Goal: Information Seeking & Learning: Learn about a topic

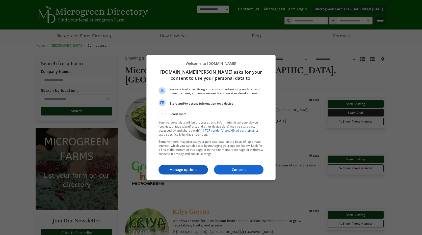
click at [193, 171] on p "Manage options" at bounding box center [184, 170] width 50 height 5
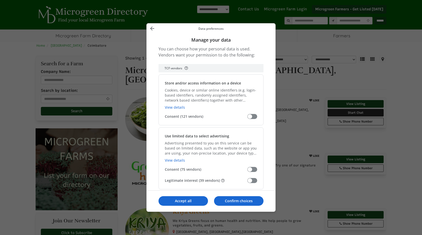
click at [254, 182] on span "Manage your data" at bounding box center [253, 180] width 10 height 5
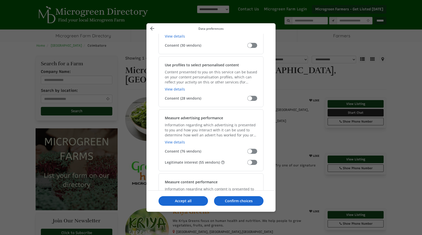
scroll to position [303, 0]
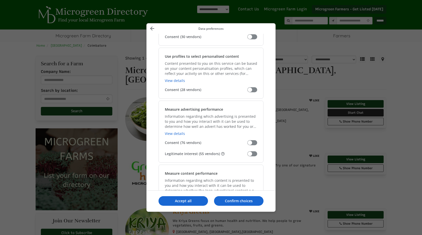
click at [251, 154] on span "Manage your data" at bounding box center [253, 154] width 10 height 5
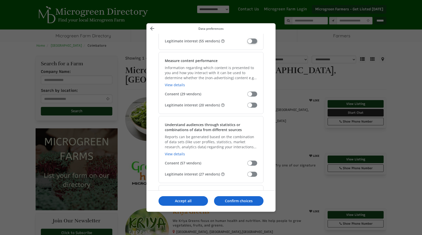
scroll to position [430, 0]
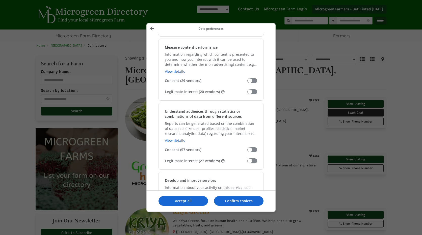
click at [250, 93] on span "Manage your data" at bounding box center [253, 91] width 10 height 5
click at [247, 165] on div "Understand audiences through statistics or combinations of data from different …" at bounding box center [211, 136] width 105 height 67
click at [250, 160] on span "Manage your data" at bounding box center [253, 161] width 10 height 5
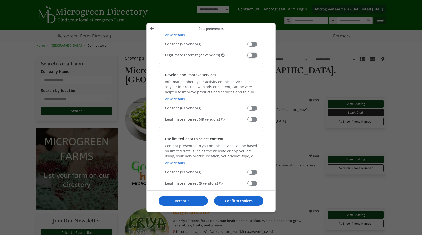
scroll to position [556, 0]
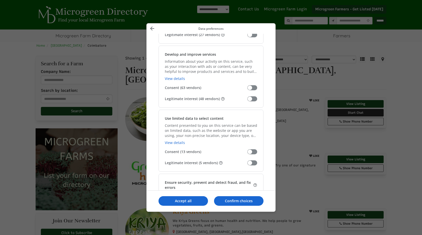
click at [252, 101] on span "Manage your data" at bounding box center [253, 99] width 10 height 5
click at [251, 163] on span "Manage your data" at bounding box center [253, 163] width 10 height 5
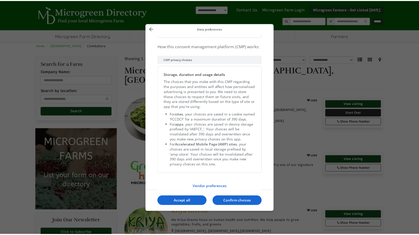
scroll to position [1025, 0]
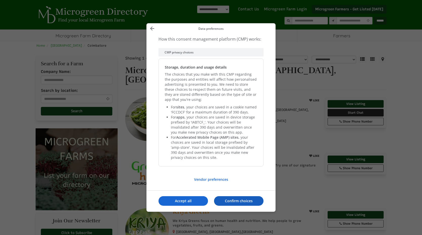
click at [253, 201] on p "Confirm choices" at bounding box center [239, 201] width 50 height 5
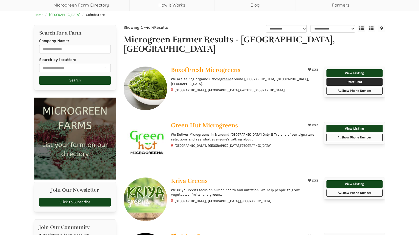
scroll to position [0, 0]
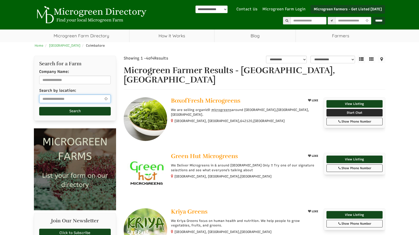
click at [47, 100] on input "text" at bounding box center [75, 99] width 72 height 9
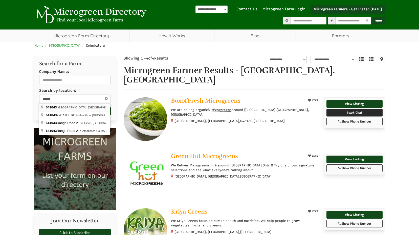
type input "**********"
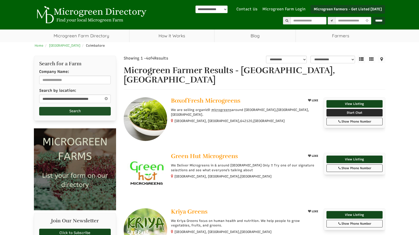
click at [53, 110] on button "Search" at bounding box center [75, 111] width 72 height 9
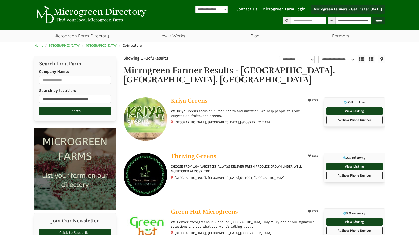
select select "********"
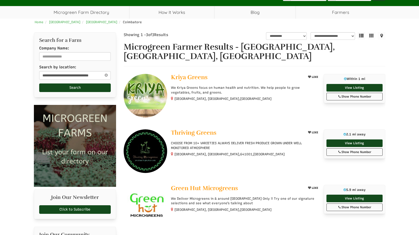
scroll to position [51, 0]
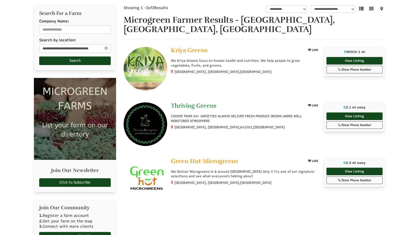
click at [197, 102] on span "Thriving Greens" at bounding box center [193, 106] width 45 height 8
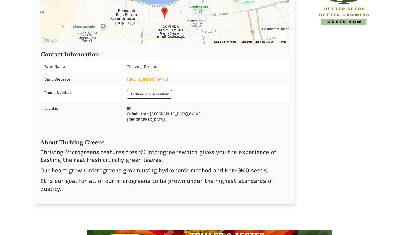
scroll to position [152, 0]
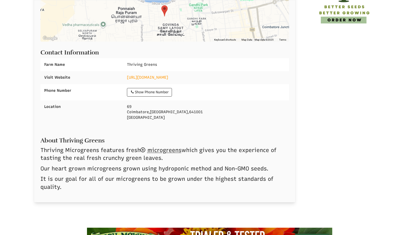
click at [166, 149] on span "microgreens" at bounding box center [164, 150] width 34 height 7
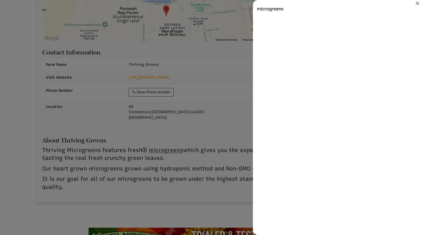
scroll to position [0, 0]
click at [416, 3] on icon "Close" at bounding box center [418, 3] width 6 height 6
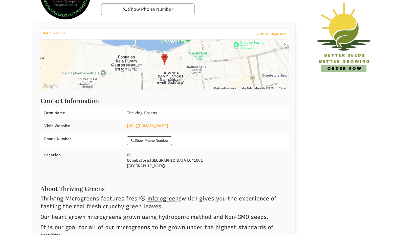
scroll to position [25, 0]
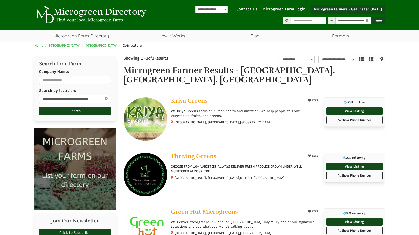
select select "********"
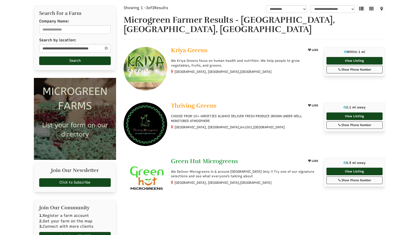
click at [221, 158] on span "Green Hut Microgreens" at bounding box center [204, 162] width 67 height 8
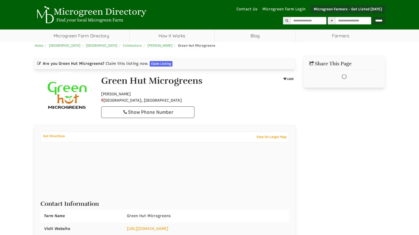
select select "Language Translate Widget"
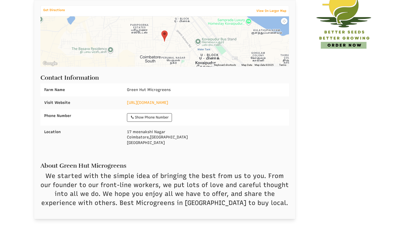
scroll to position [202, 0]
